Goal: Task Accomplishment & Management: Manage account settings

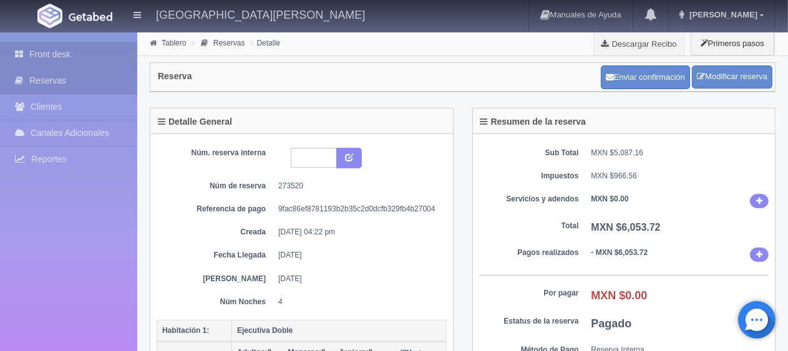
click at [54, 65] on link "Front desk" at bounding box center [68, 55] width 137 height 26
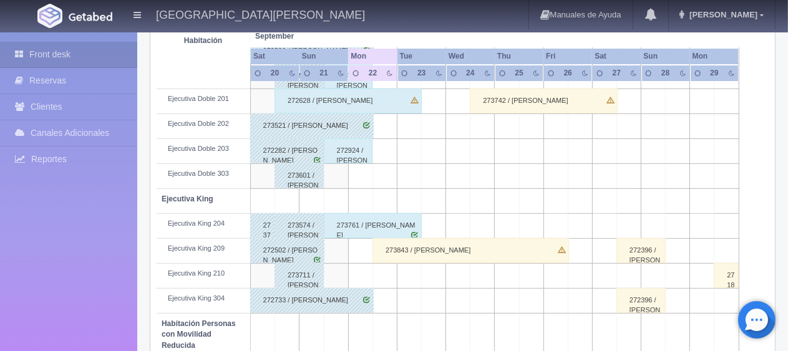
scroll to position [499, 0]
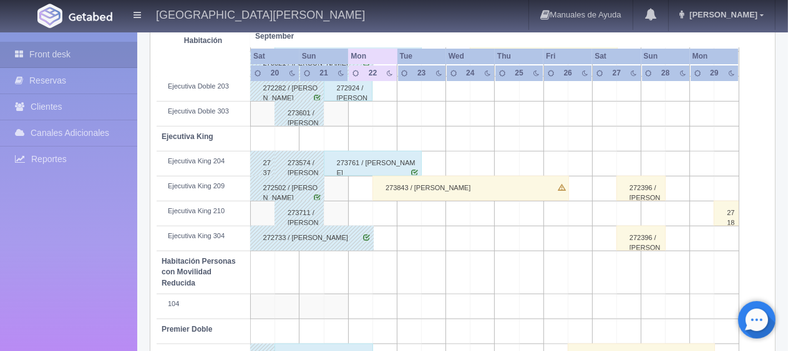
click at [441, 183] on div "273843 / Iosefo Amuri" at bounding box center [470, 188] width 196 height 25
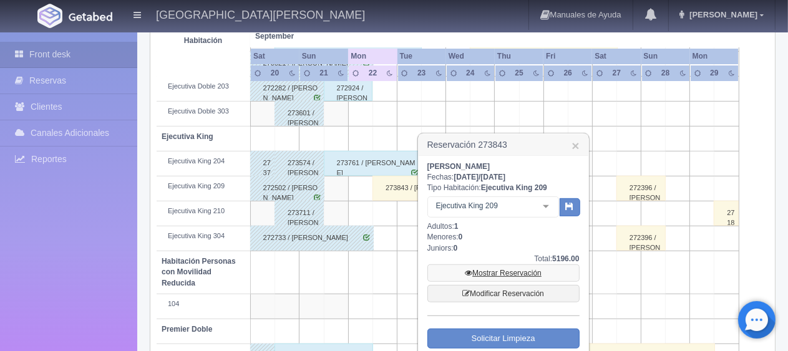
click at [484, 264] on link "Mostrar Reservación" at bounding box center [503, 272] width 152 height 17
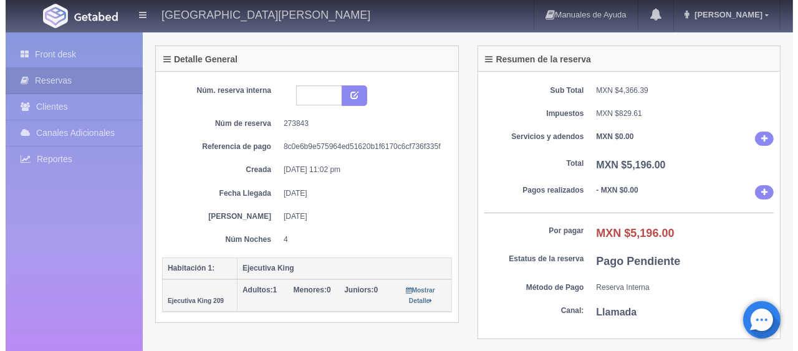
scroll to position [187, 0]
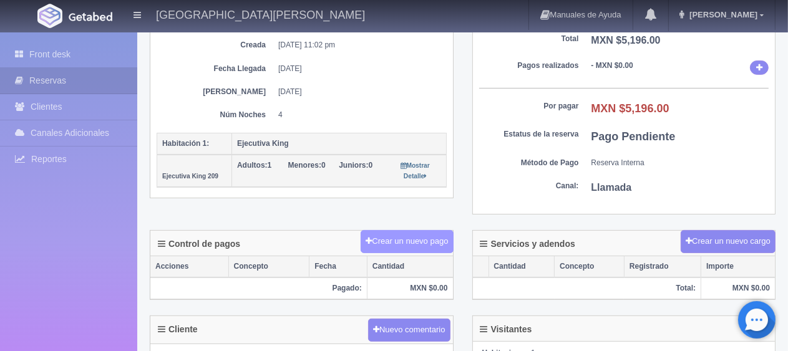
click at [427, 237] on button "Crear un nuevo pago" at bounding box center [406, 241] width 92 height 23
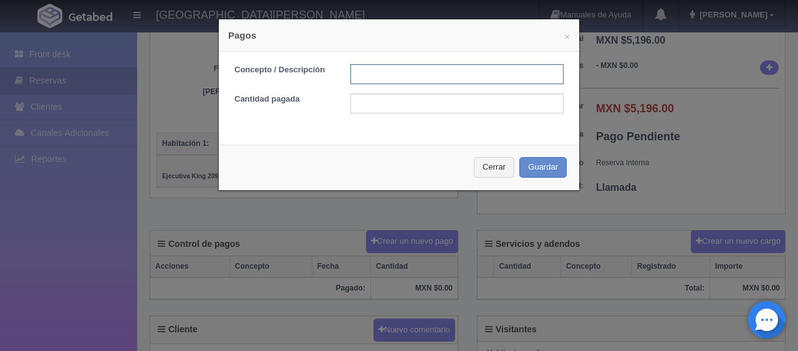
click at [364, 74] on input "text" at bounding box center [456, 74] width 213 height 20
type input "Total Efectivo"
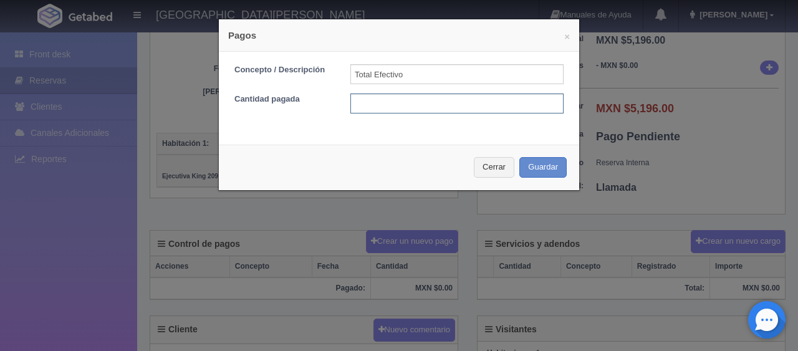
click at [380, 102] on input "text" at bounding box center [456, 104] width 213 height 20
type input "5196"
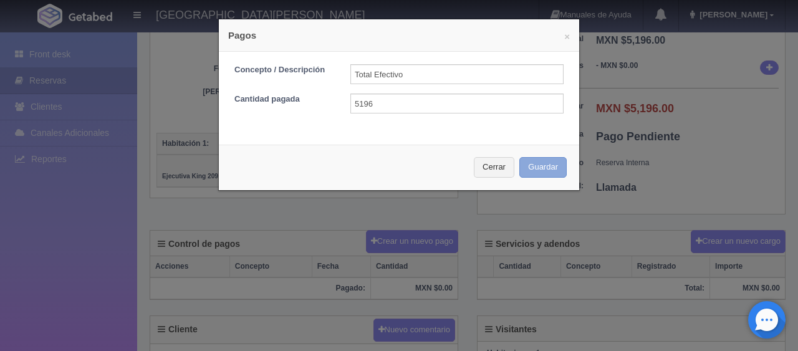
click at [529, 163] on button "Guardar" at bounding box center [543, 167] width 47 height 21
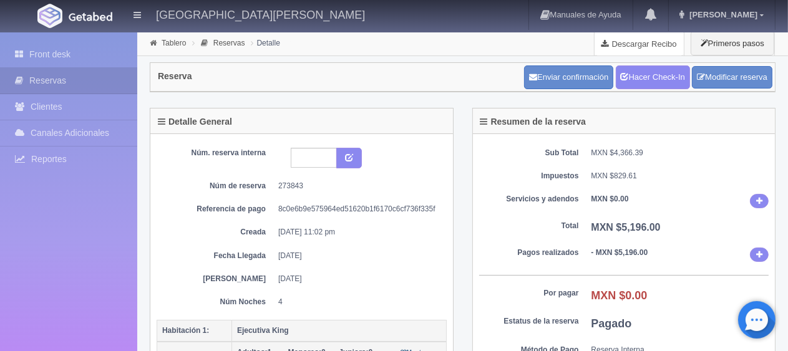
click at [604, 42] on icon at bounding box center [606, 44] width 11 height 8
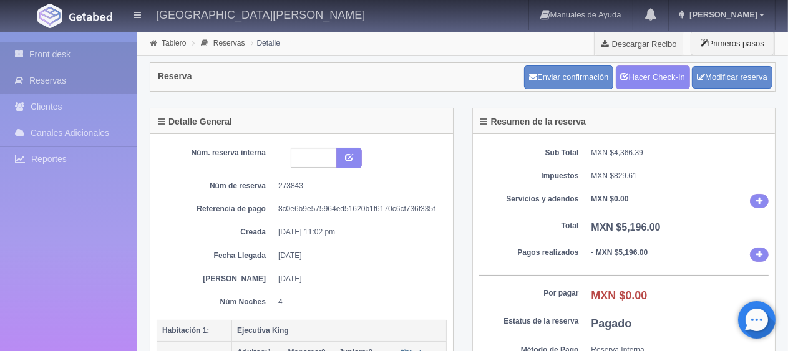
click at [83, 51] on link "Front desk" at bounding box center [68, 55] width 137 height 26
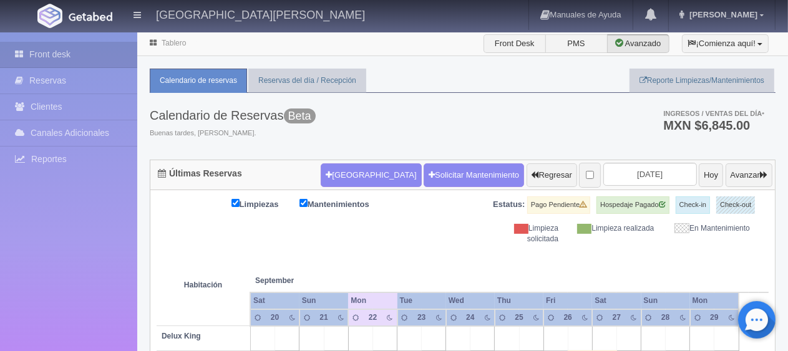
click at [336, 265] on th "September Sep" at bounding box center [299, 267] width 98 height 47
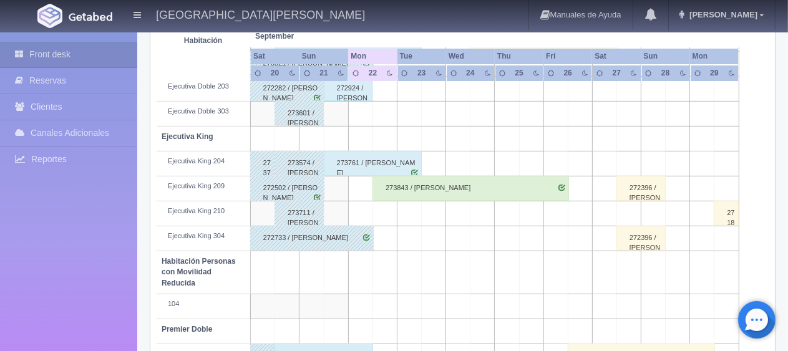
scroll to position [437, 0]
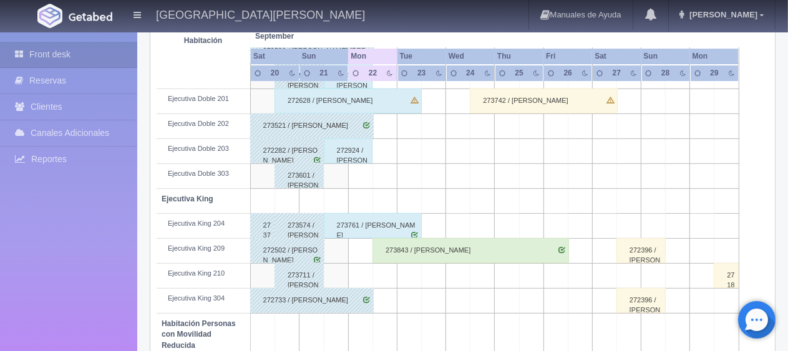
click at [446, 251] on div "273843 / [PERSON_NAME]" at bounding box center [470, 250] width 196 height 25
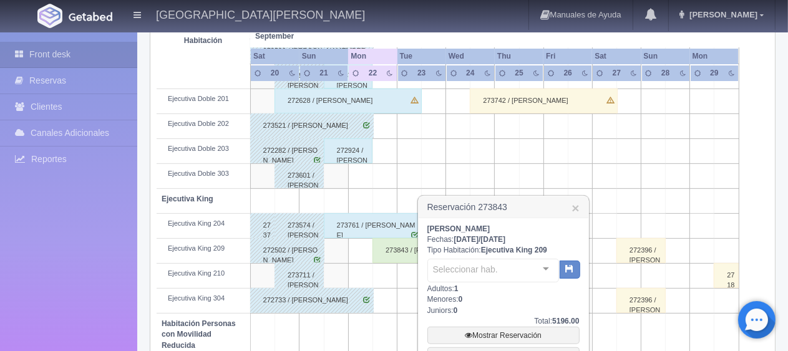
scroll to position [499, 0]
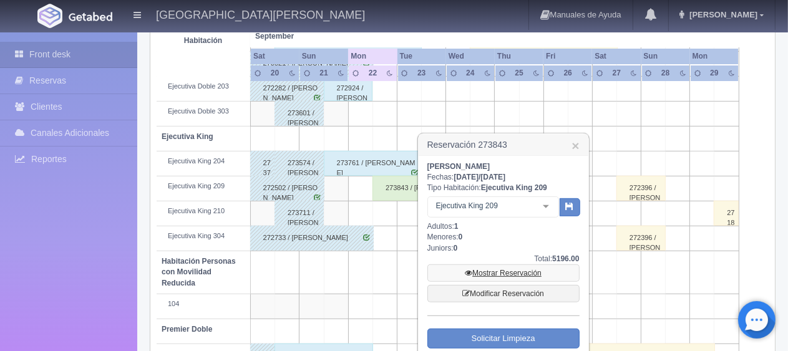
click at [489, 271] on link "Mostrar Reservación" at bounding box center [503, 272] width 152 height 17
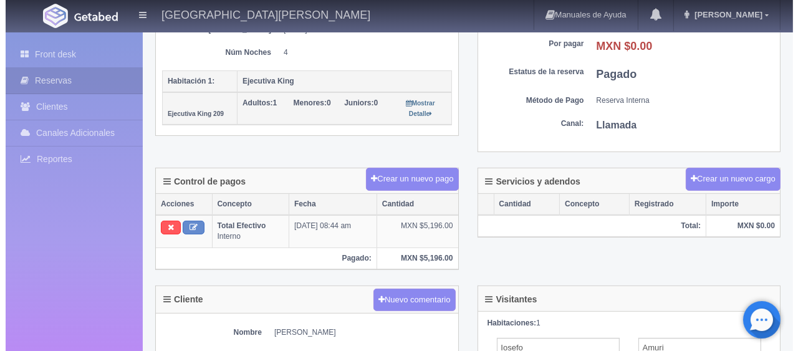
scroll to position [312, 0]
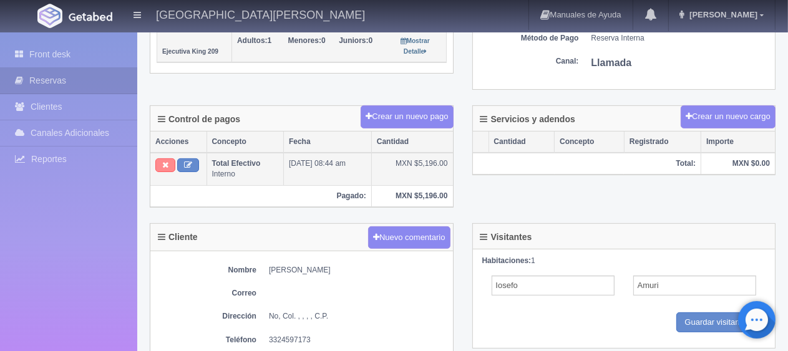
click at [159, 163] on button at bounding box center [165, 165] width 20 height 14
click at [195, 161] on button at bounding box center [188, 165] width 22 height 14
type input "Total Efectivo"
type input "5196.00"
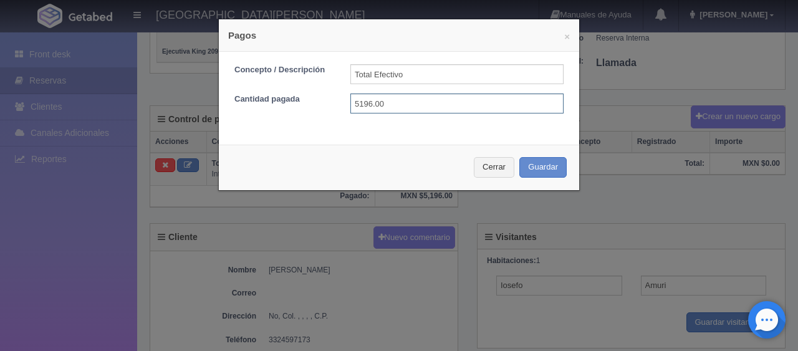
drag, startPoint x: 386, startPoint y: 104, endPoint x: 309, endPoint y: 96, distance: 77.7
click at [310, 102] on div "Cantidad pagada 5196.00" at bounding box center [399, 104] width 348 height 20
type input "4796"
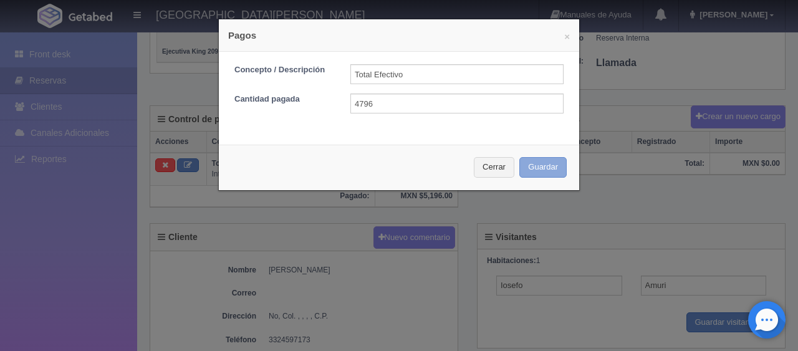
click at [545, 169] on button "Guardar" at bounding box center [543, 167] width 47 height 21
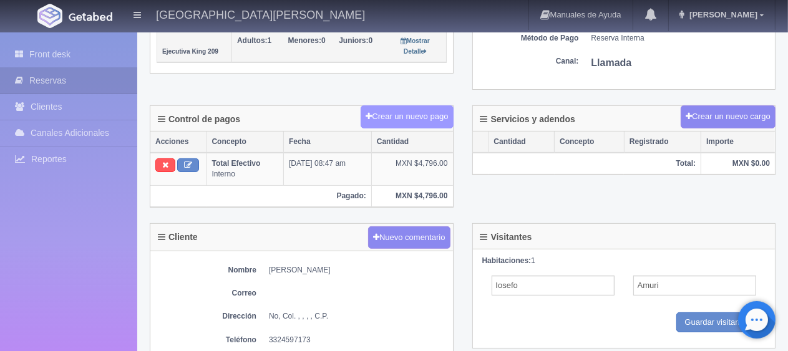
click at [408, 118] on button "Crear un nuevo pago" at bounding box center [406, 116] width 92 height 23
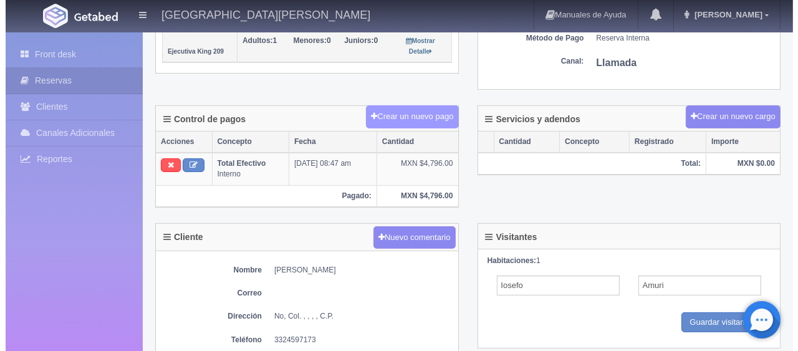
scroll to position [312, 0]
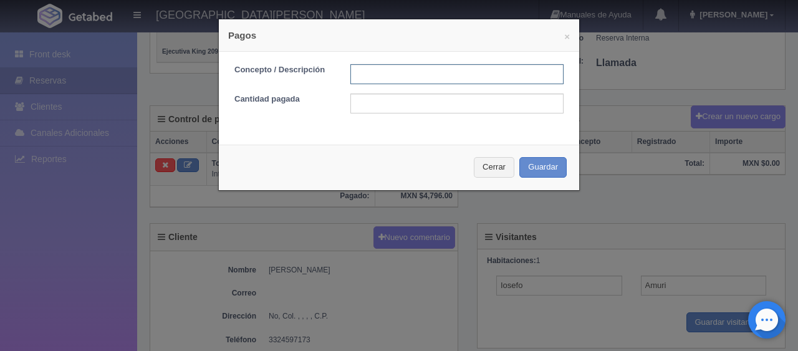
click at [361, 70] on input "text" at bounding box center [456, 74] width 213 height 20
type input "Descuento"
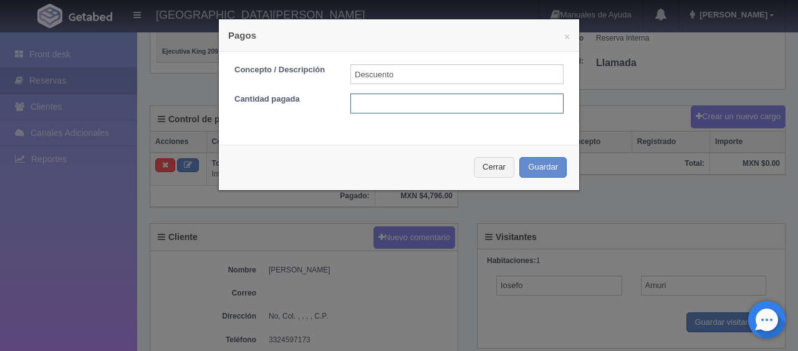
click at [376, 104] on input "text" at bounding box center [456, 104] width 213 height 20
type input "400"
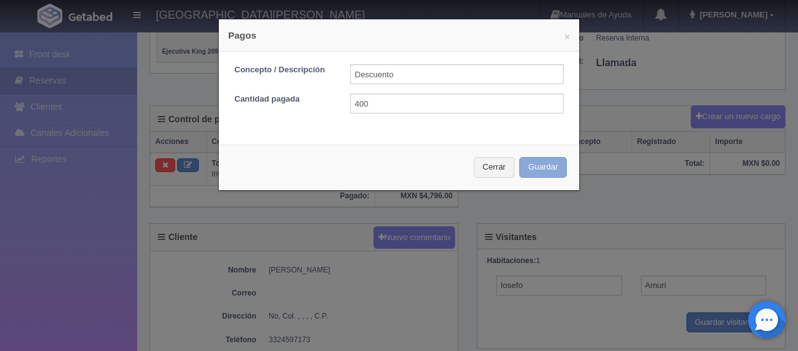
click at [529, 165] on button "Guardar" at bounding box center [543, 167] width 47 height 21
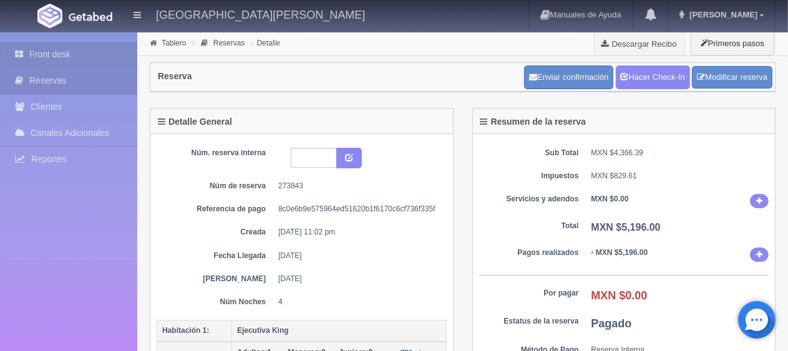
click at [95, 46] on link "Front desk" at bounding box center [68, 55] width 137 height 26
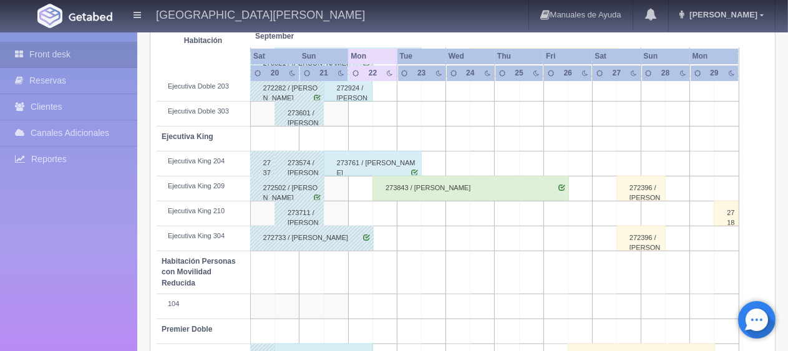
scroll to position [665, 0]
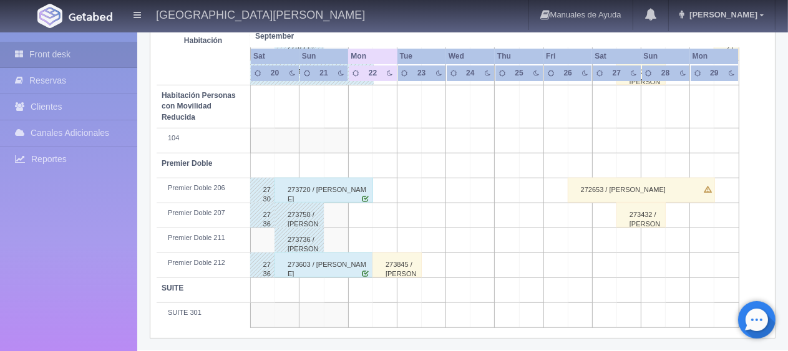
click at [320, 271] on div "273603 / [PERSON_NAME]" at bounding box center [323, 265] width 99 height 25
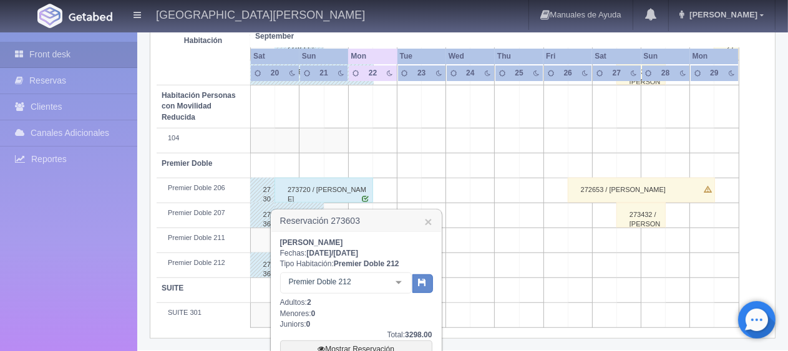
scroll to position [727, 0]
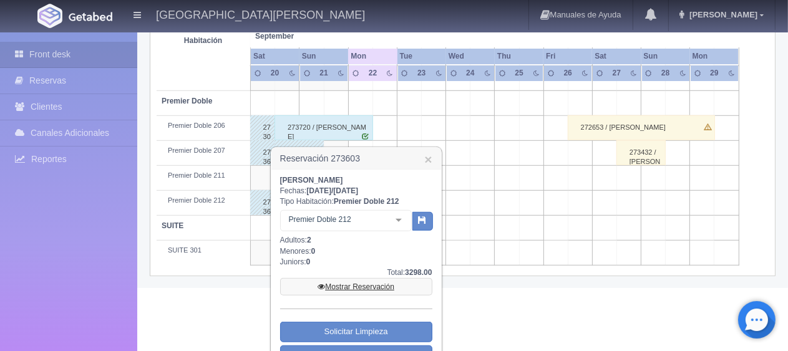
click at [344, 289] on link "Mostrar Reservación" at bounding box center [356, 286] width 152 height 17
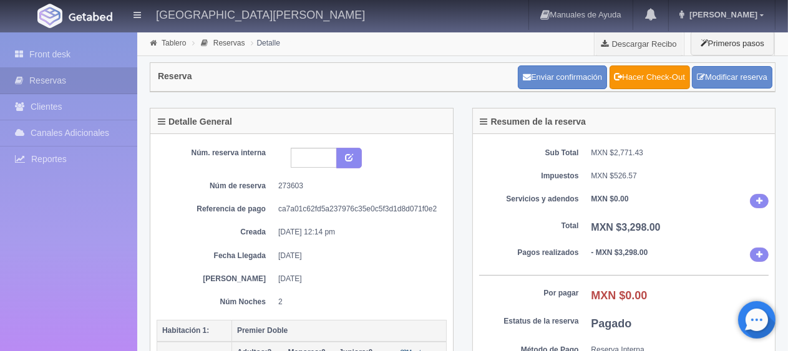
scroll to position [125, 0]
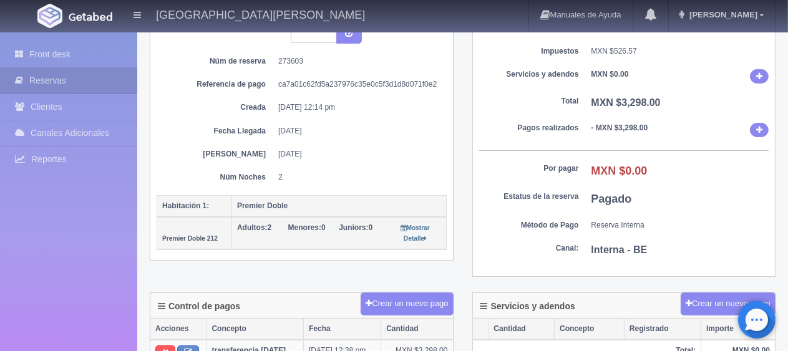
click at [84, 39] on div "Front desk Reservas Clientes Canales Adicionales [GEOGRAPHIC_DATA] Reportes Rep…" at bounding box center [68, 207] width 137 height 351
click at [85, 49] on link "Front desk" at bounding box center [68, 55] width 137 height 26
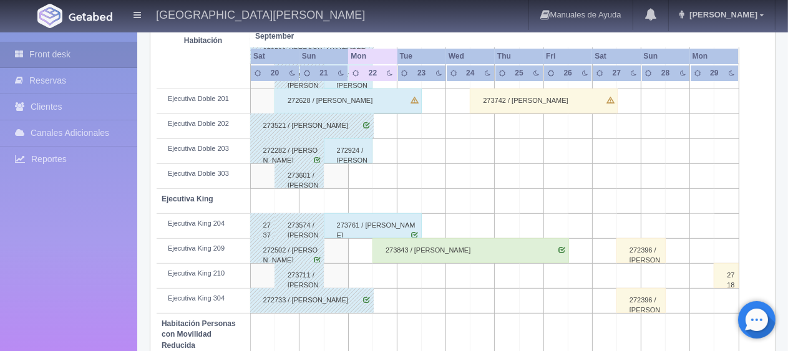
scroll to position [624, 0]
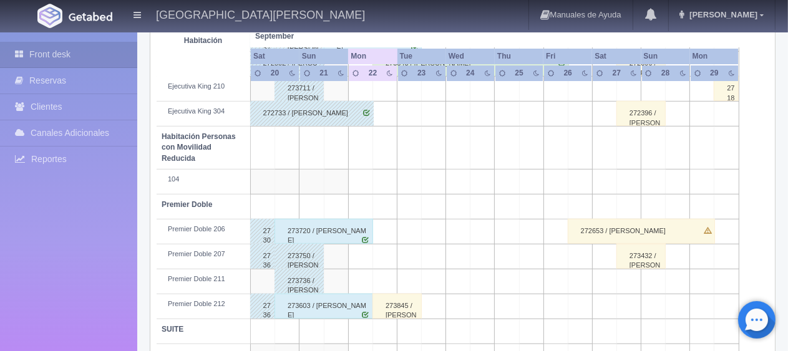
click at [408, 310] on div "273845 / [PERSON_NAME]" at bounding box center [396, 306] width 49 height 25
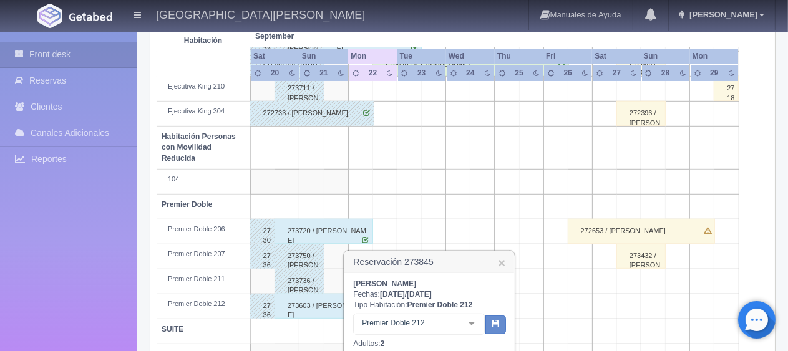
scroll to position [748, 0]
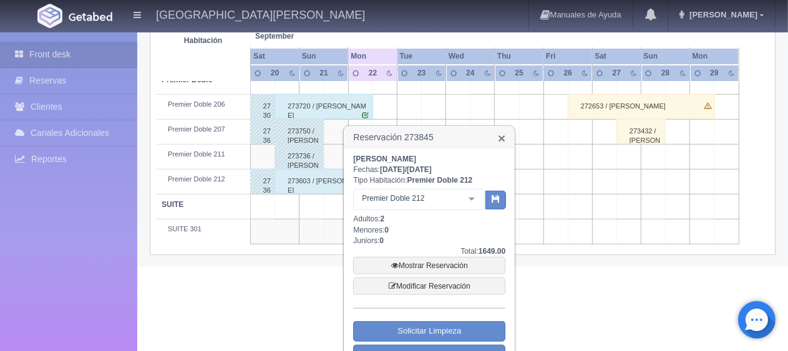
click at [499, 140] on link "×" at bounding box center [501, 138] width 7 height 13
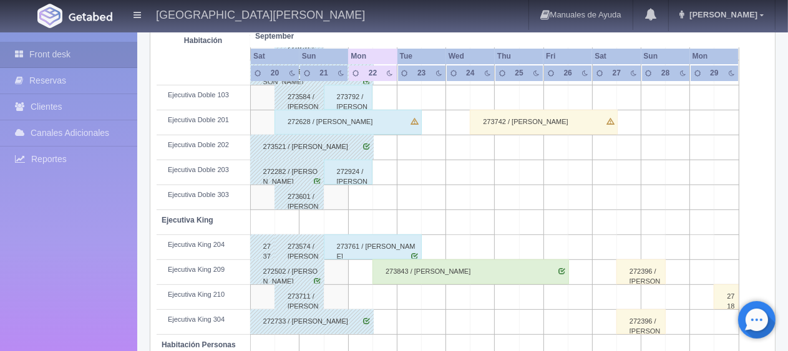
scroll to position [665, 0]
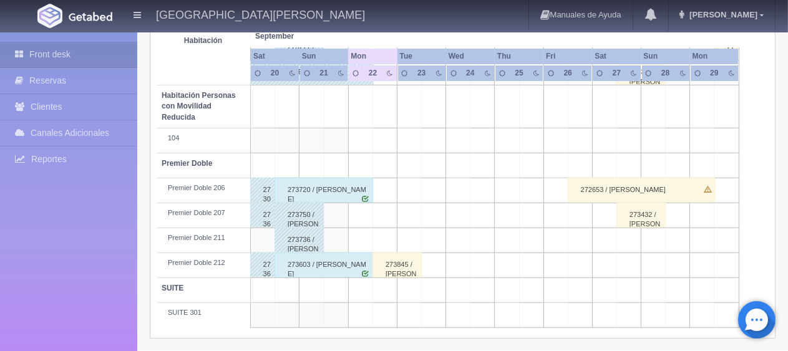
click at [391, 266] on div "273845 / Luis Estudillo Calzada" at bounding box center [396, 265] width 49 height 25
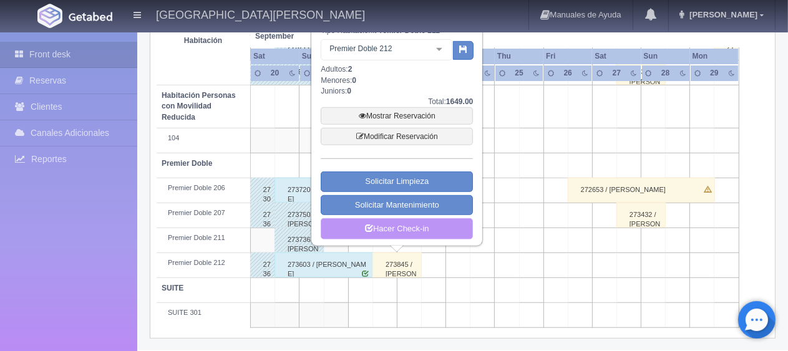
click at [411, 236] on link "Hacer Check-in" at bounding box center [397, 228] width 152 height 21
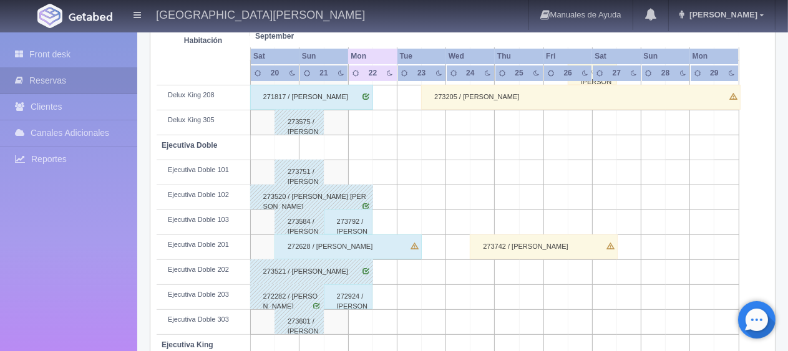
scroll to position [41, 0]
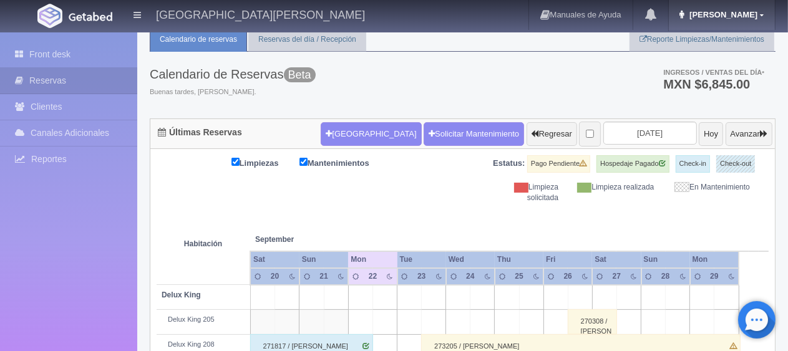
click at [724, 11] on link "[PERSON_NAME]" at bounding box center [722, 15] width 106 height 30
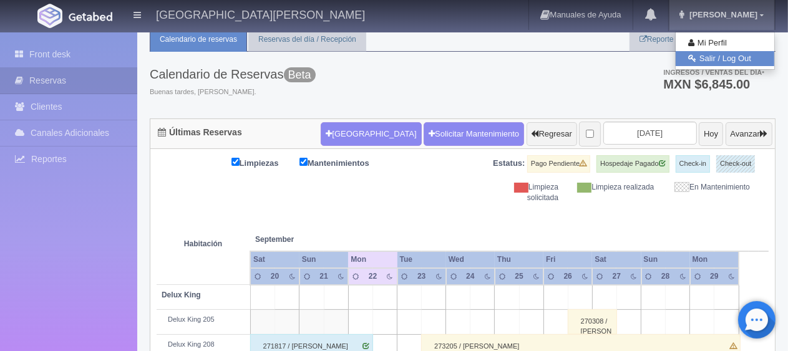
click at [697, 54] on link "Salir / Log Out" at bounding box center [724, 59] width 99 height 16
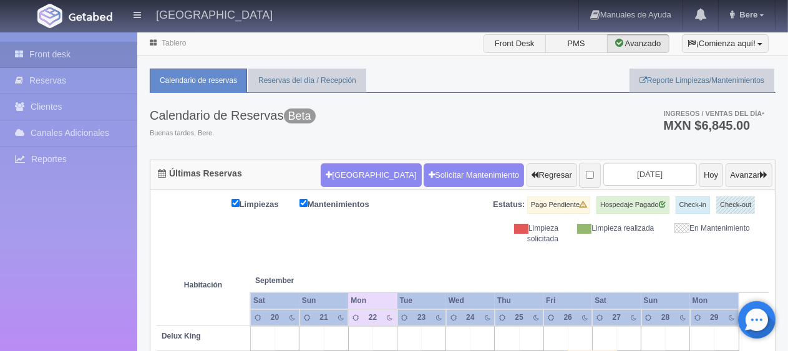
click at [412, 144] on div "Calendario de Reservas Beta Buenas tardes, Bere. Ingresos / Ventas del día * MX…" at bounding box center [463, 126] width 626 height 67
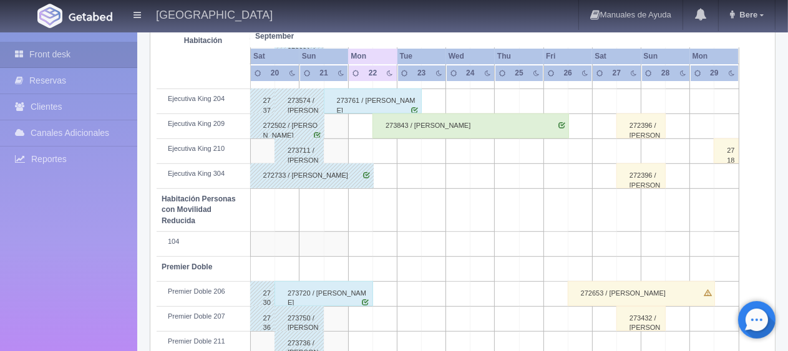
scroll to position [624, 0]
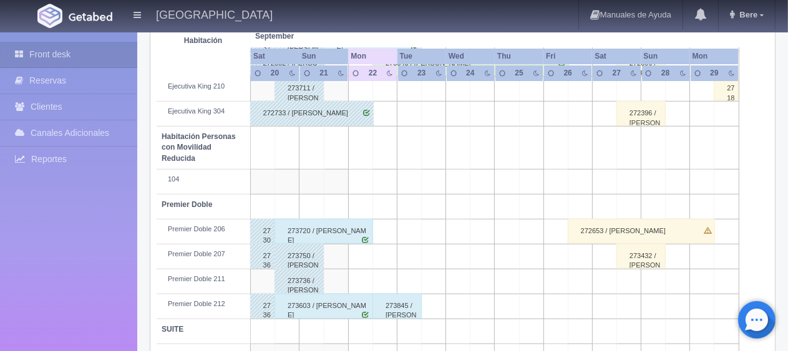
click at [57, 270] on div "Front desk Reservas Clientes Canales Adicionales Channex Reportes Reporte del d…" at bounding box center [68, 207] width 137 height 351
click at [9, 268] on div "Front desk Reservas Clientes Canales Adicionales Channex Reportes Reporte del d…" at bounding box center [68, 207] width 137 height 351
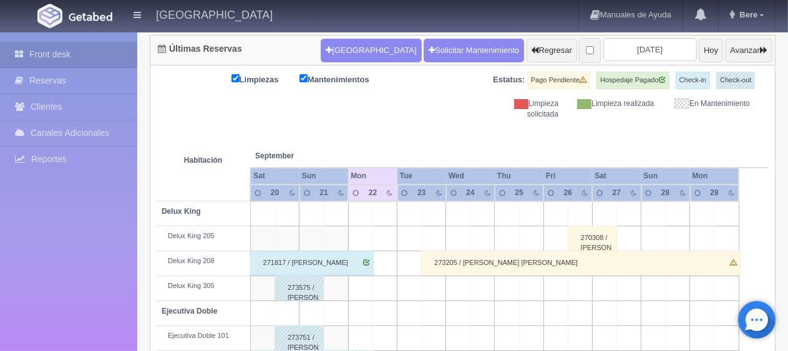
scroll to position [0, 0]
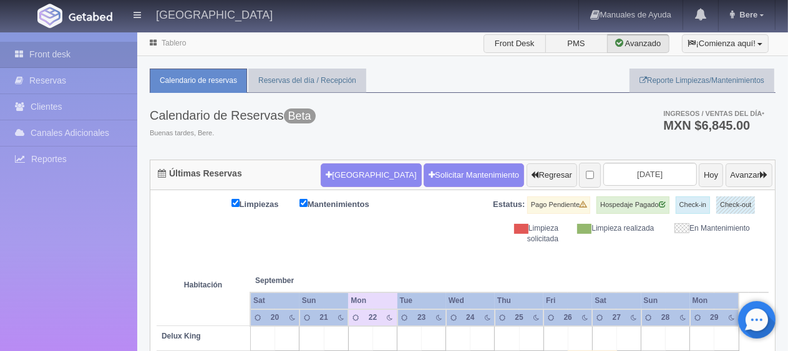
click at [404, 249] on th at bounding box center [384, 267] width 73 height 47
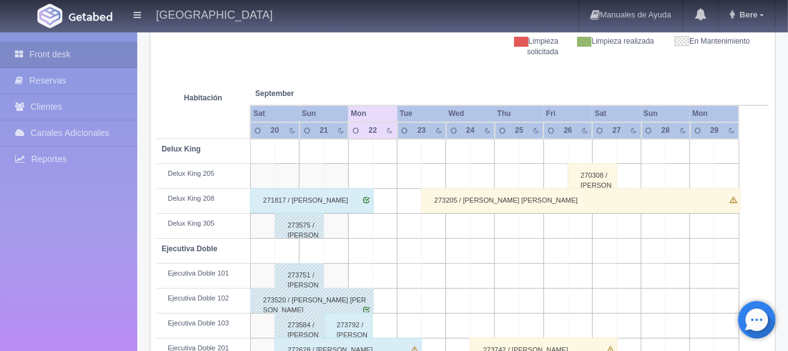
click at [319, 196] on div "271817 / José Gómez" at bounding box center [311, 200] width 123 height 25
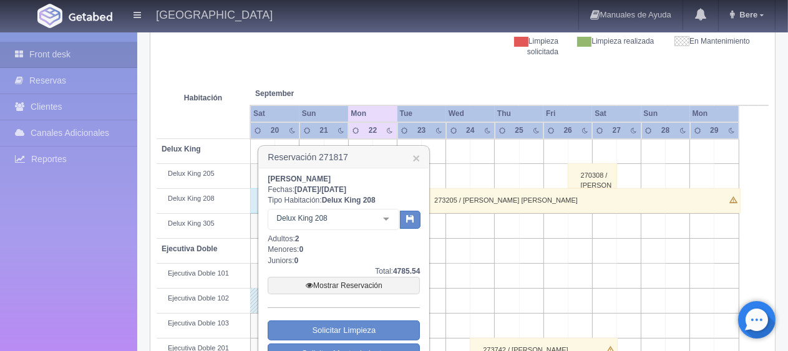
scroll to position [374, 0]
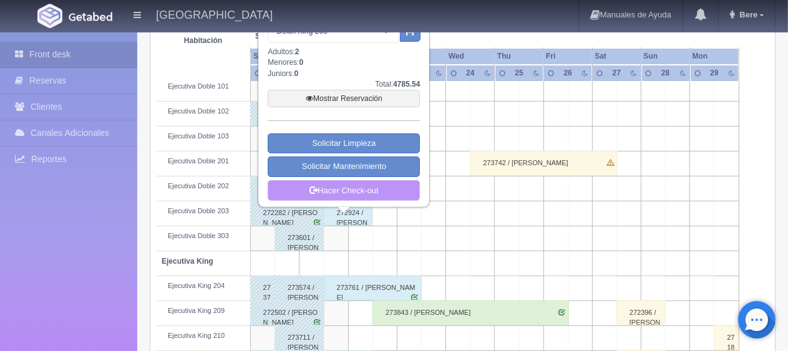
click at [371, 188] on link "Hacer Check-out" at bounding box center [344, 190] width 152 height 21
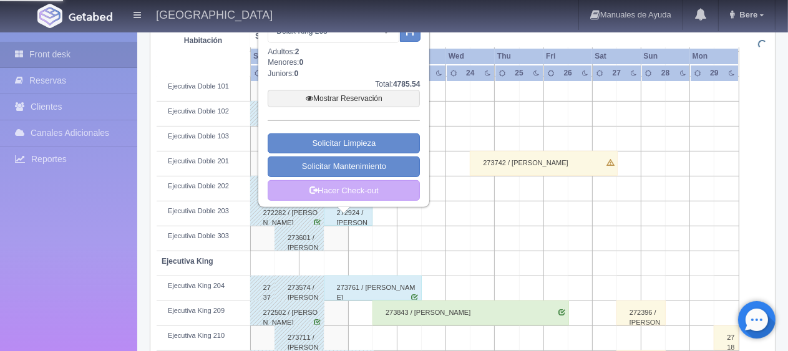
scroll to position [312, 0]
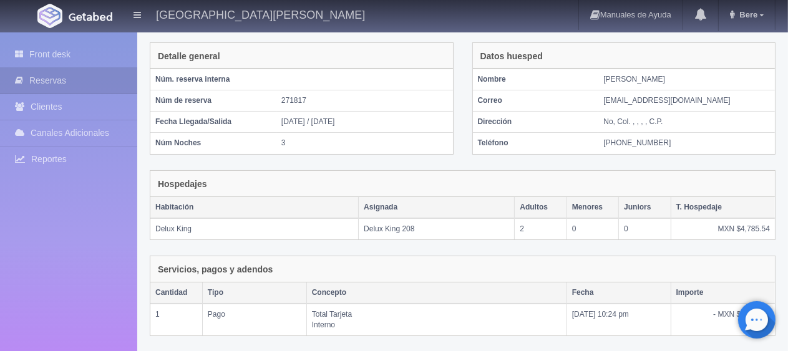
scroll to position [210, 0]
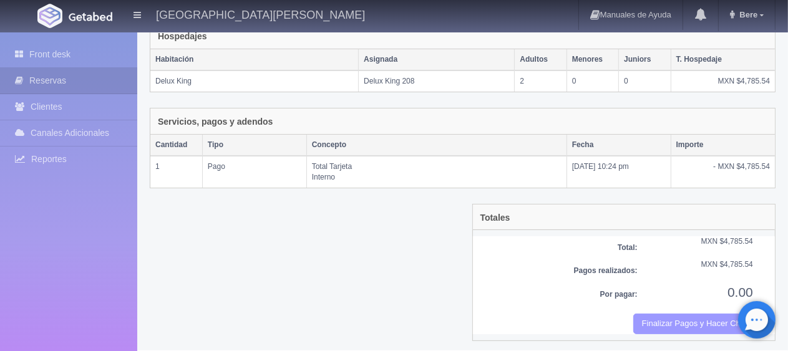
click at [655, 321] on button "Finalizar Pagos y Hacer Checkout" at bounding box center [693, 324] width 120 height 21
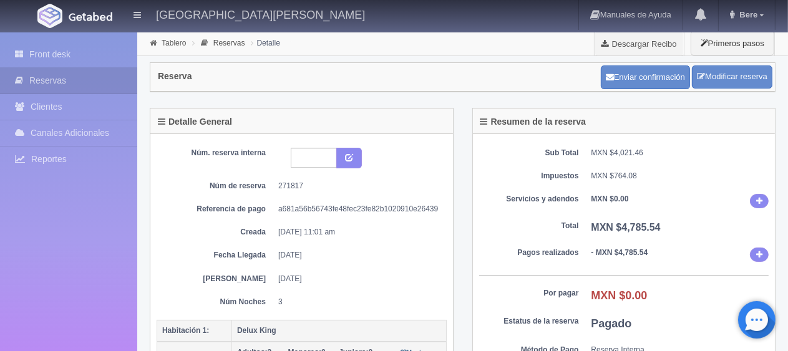
scroll to position [125, 0]
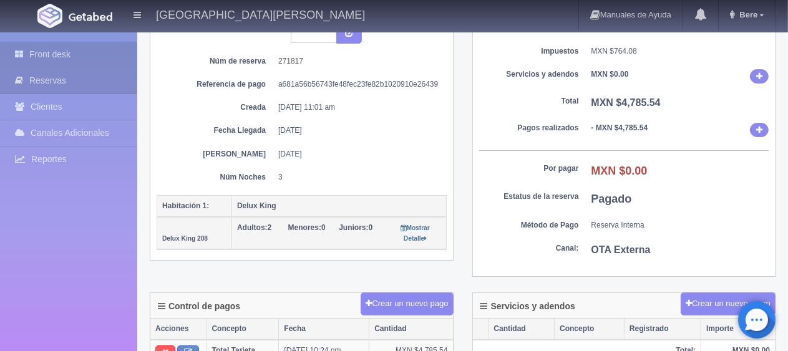
click at [87, 52] on link "Front desk" at bounding box center [68, 55] width 137 height 26
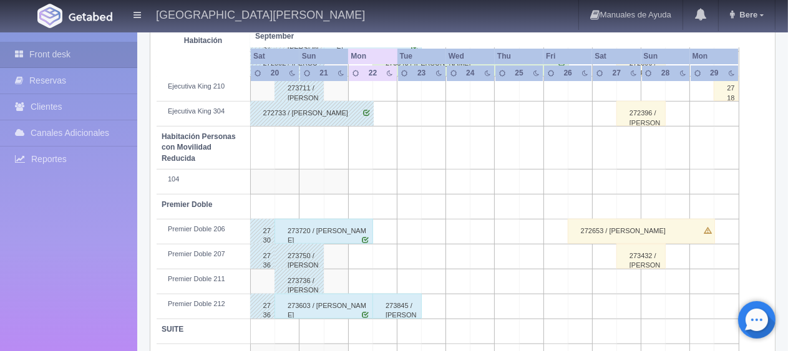
scroll to position [437, 0]
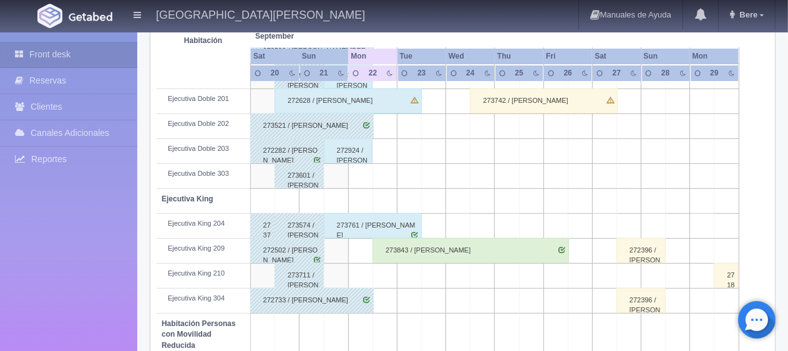
click at [372, 218] on div "273761 / [PERSON_NAME]" at bounding box center [373, 225] width 99 height 25
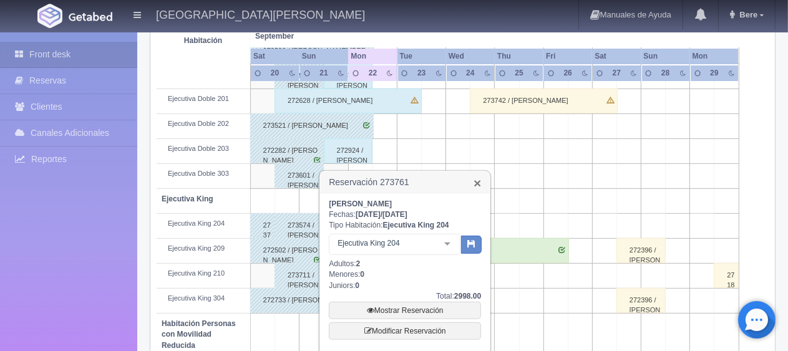
click at [477, 183] on link "×" at bounding box center [476, 182] width 7 height 13
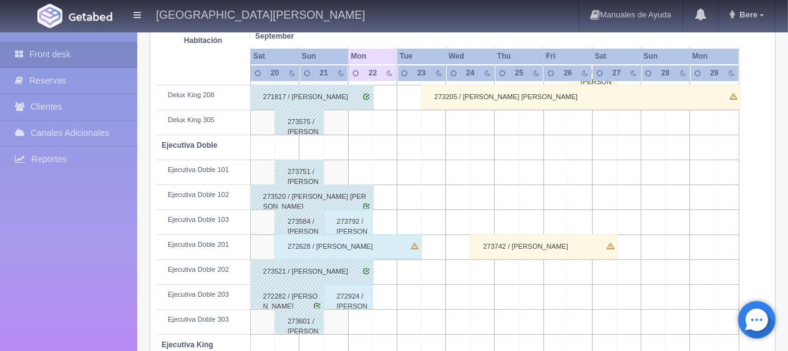
scroll to position [0, 0]
